Goal: Information Seeking & Learning: Check status

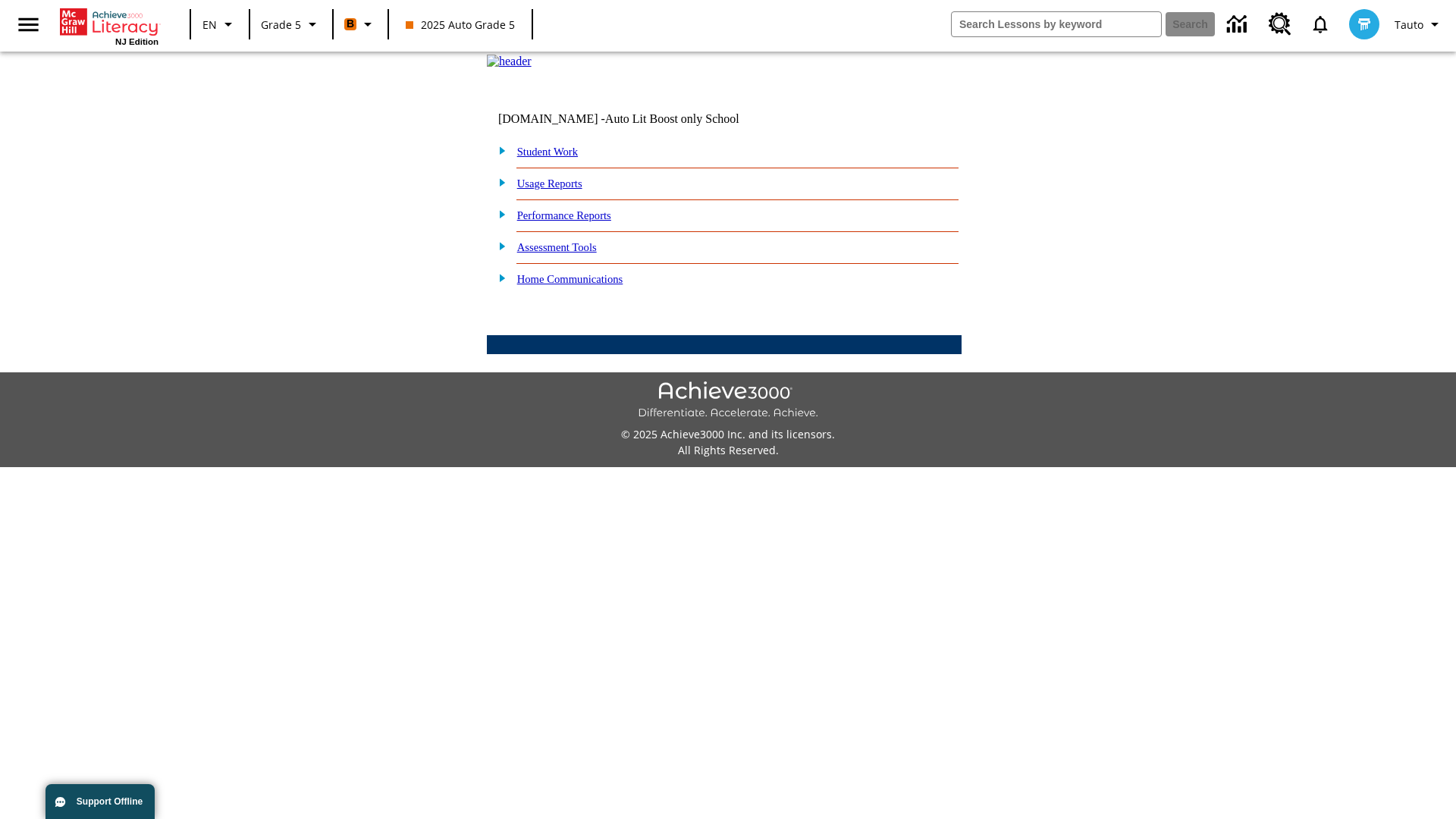
click at [580, 221] on link "Performance Reports" at bounding box center [564, 215] width 94 height 12
click at [0, 0] on link "How are my students performing on reading skills?" at bounding box center [0, 0] width 0 height 0
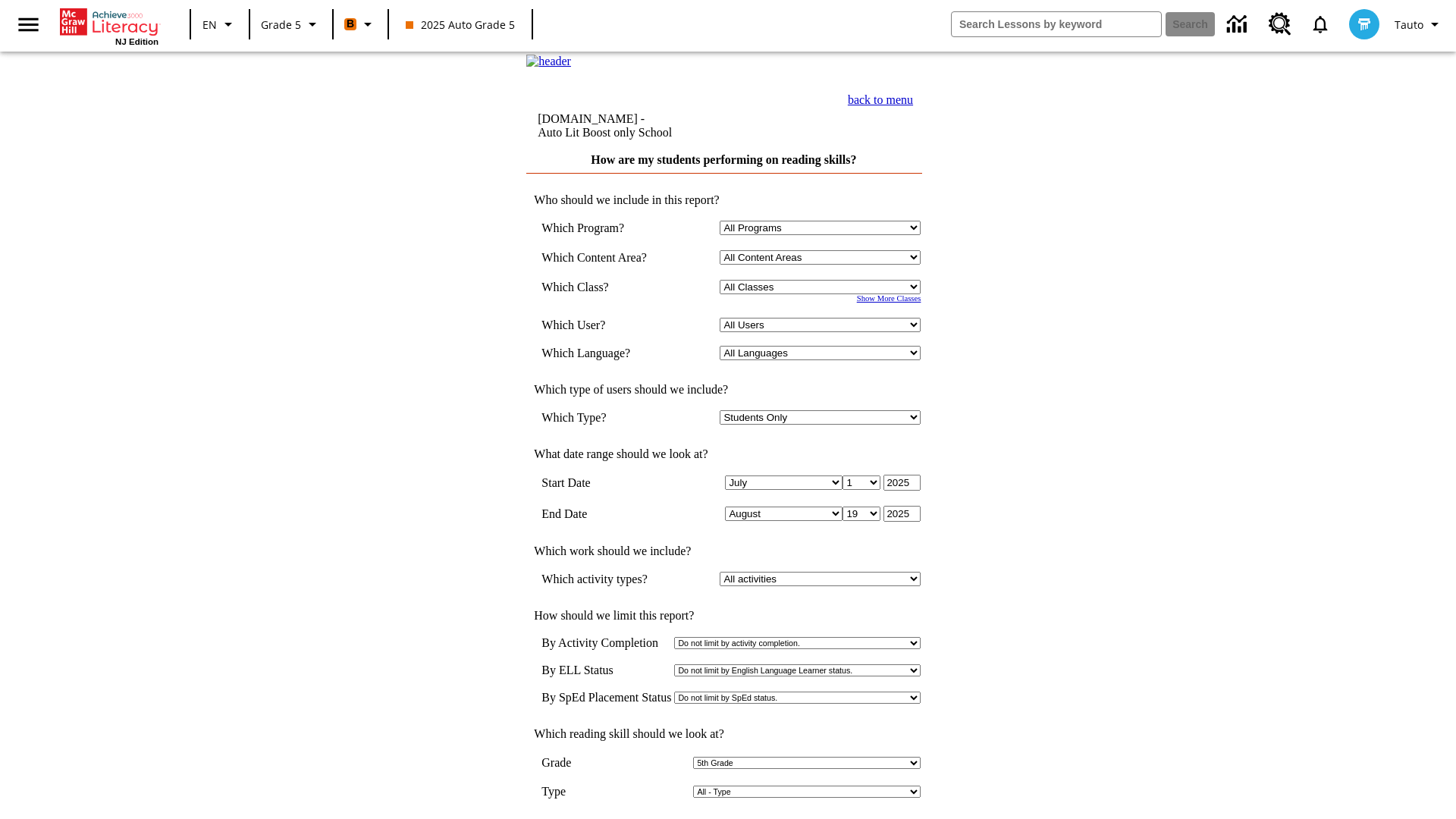
click at [824, 294] on select "Select a Class: All Classes 2025 Auto Grade 5 OL 2025 Auto Grade 6" at bounding box center [820, 287] width 201 height 14
select select "11133131"
click at [824, 332] on select "All Users Cat, Sautoen Cat, Sautoes Cat, Sautoss Donotlogin, Sautoen Twoschools…" at bounding box center [820, 325] width 201 height 14
select select "21437107"
click at [725, 818] on input "View Report" at bounding box center [724, 834] width 73 height 17
